Goal: Task Accomplishment & Management: Complete application form

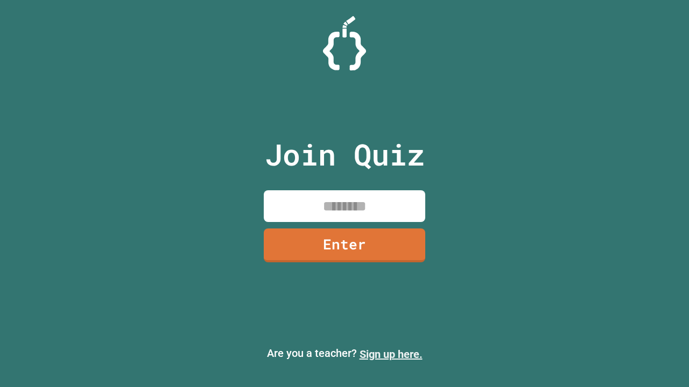
click at [391, 355] on link "Sign up here." at bounding box center [390, 354] width 63 height 13
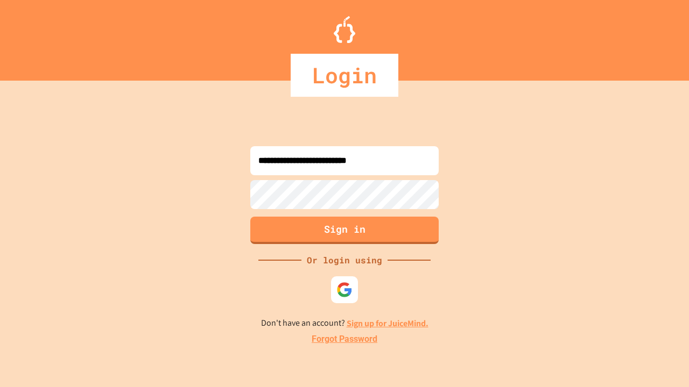
type input "**********"
